Goal: Understand process/instructions

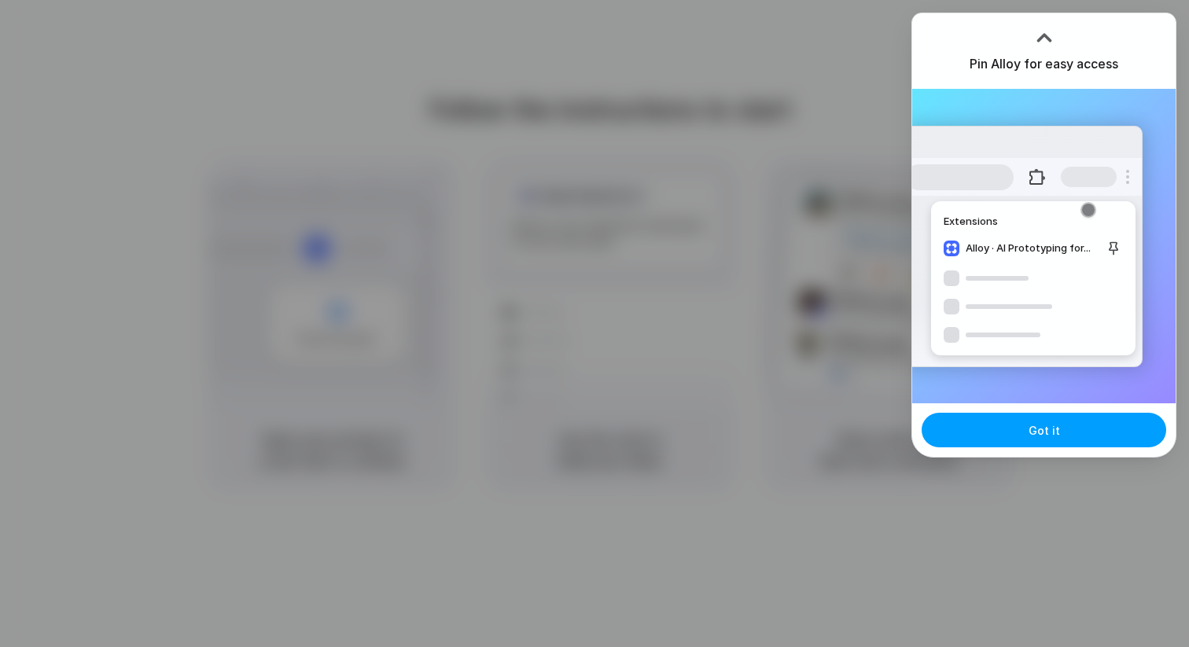
click at [1070, 424] on button "Got it" at bounding box center [1044, 430] width 245 height 35
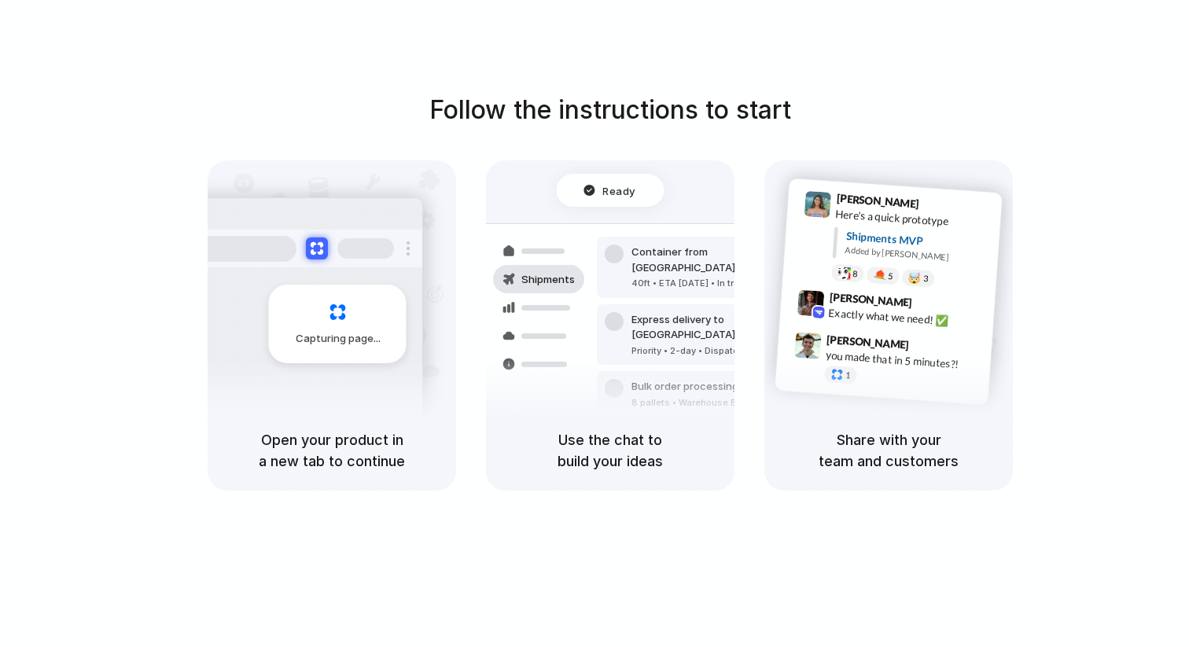
click at [952, 98] on div "Follow the instructions to start Capturing page Open your product in a new tab …" at bounding box center [610, 291] width 1189 height 400
